Goal: Go to known website: Access a specific website the user already knows

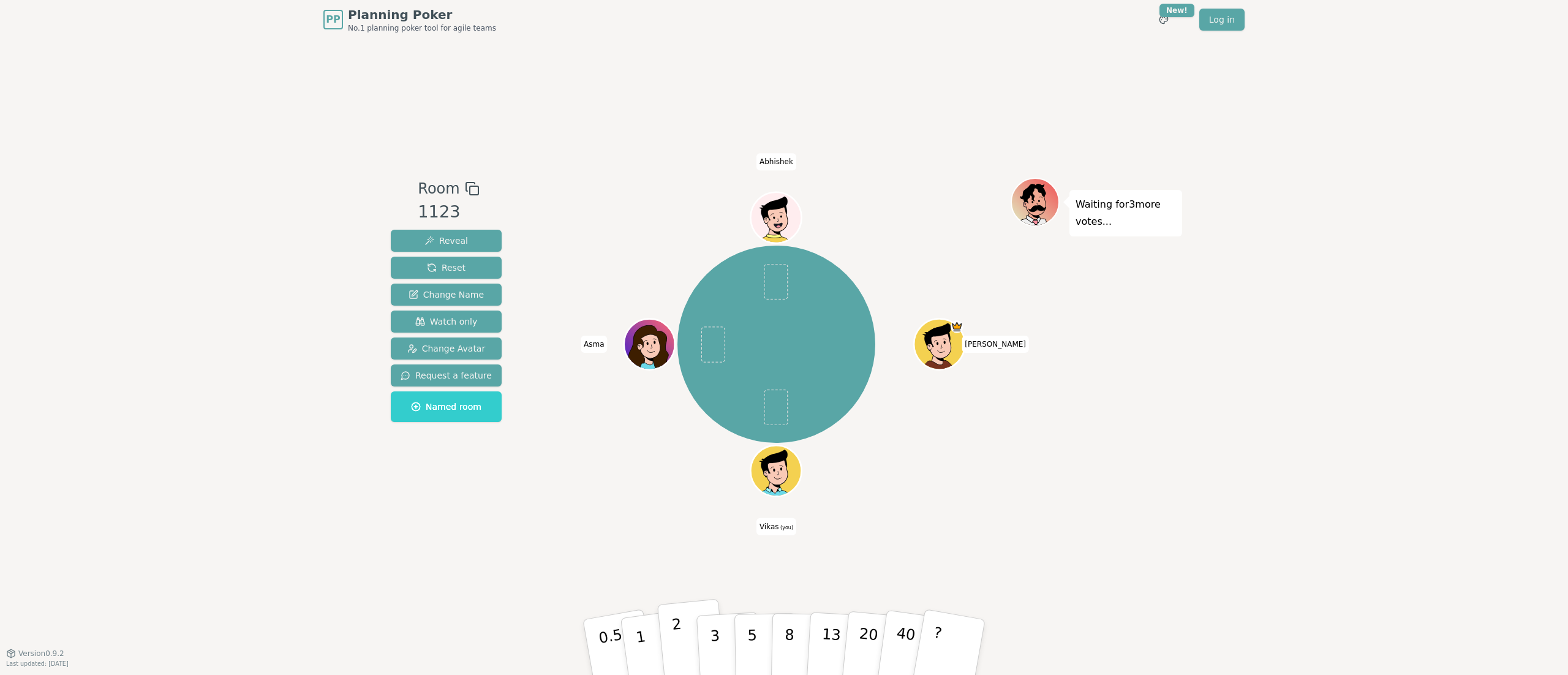
click at [682, 644] on button "2" at bounding box center [692, 648] width 69 height 98
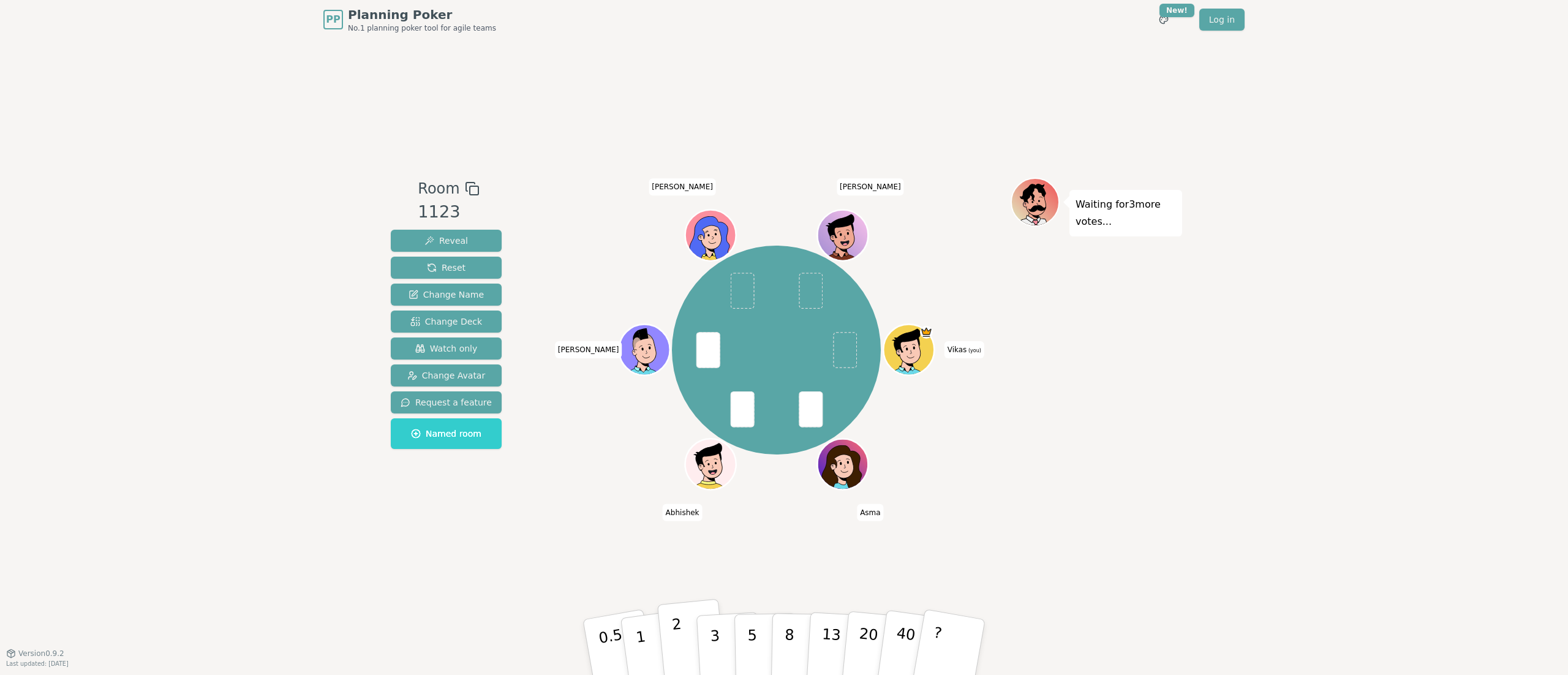
click at [689, 649] on button "2" at bounding box center [692, 648] width 69 height 98
